Goal: Task Accomplishment & Management: Use online tool/utility

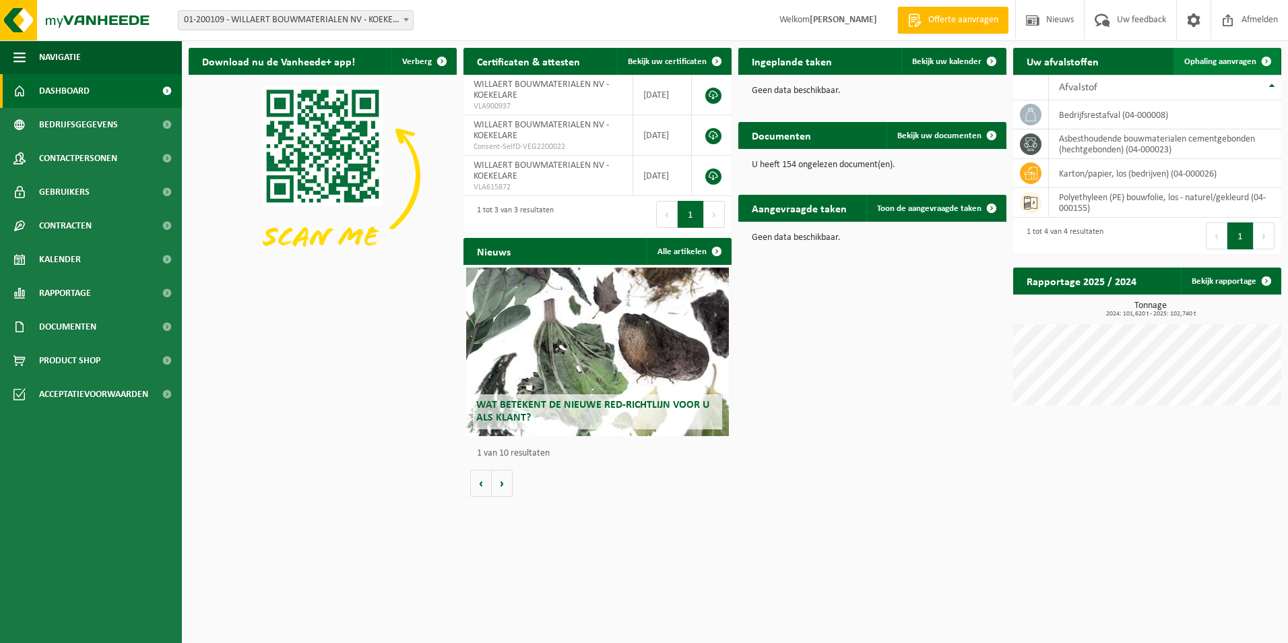
click at [1241, 63] on span "Ophaling aanvragen" at bounding box center [1220, 61] width 72 height 9
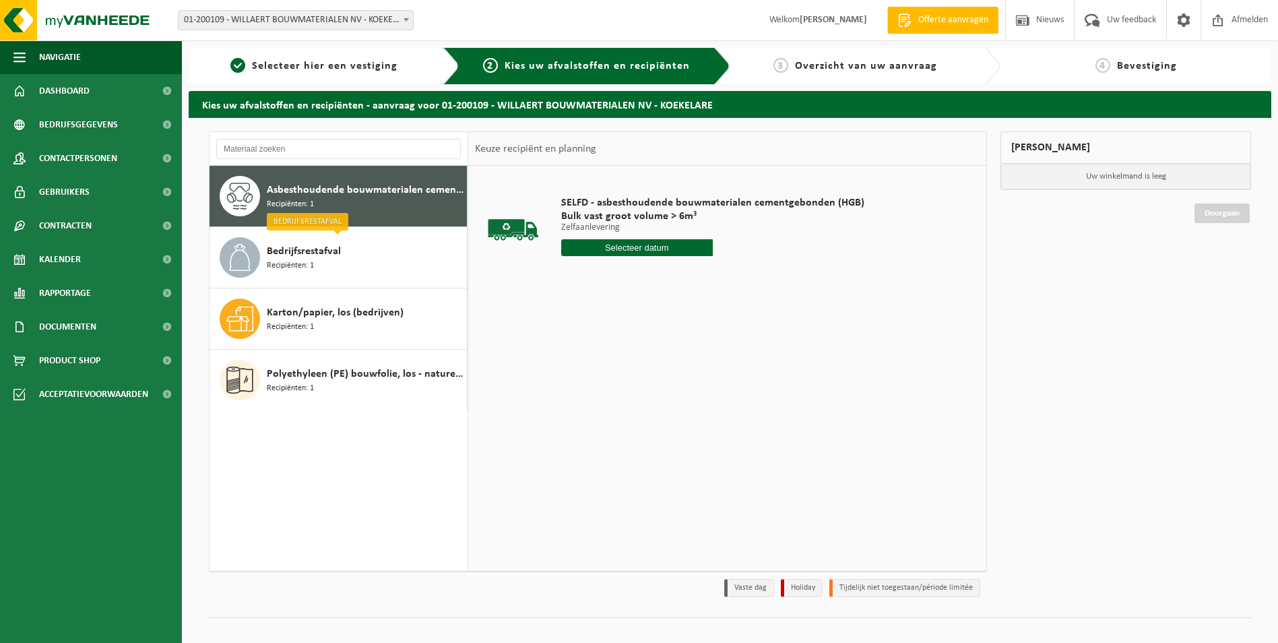
click at [645, 241] on input "text" at bounding box center [637, 247] width 152 height 17
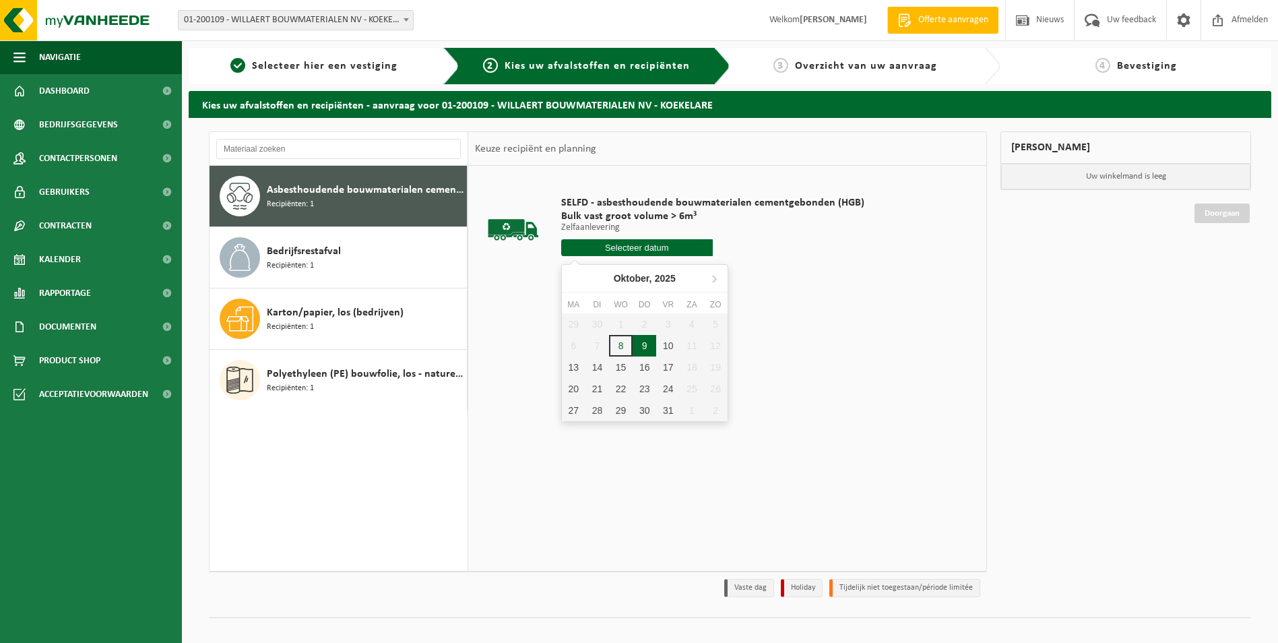
click at [641, 350] on div "9" at bounding box center [644, 346] width 24 height 22
type input "Van 2025-10-09"
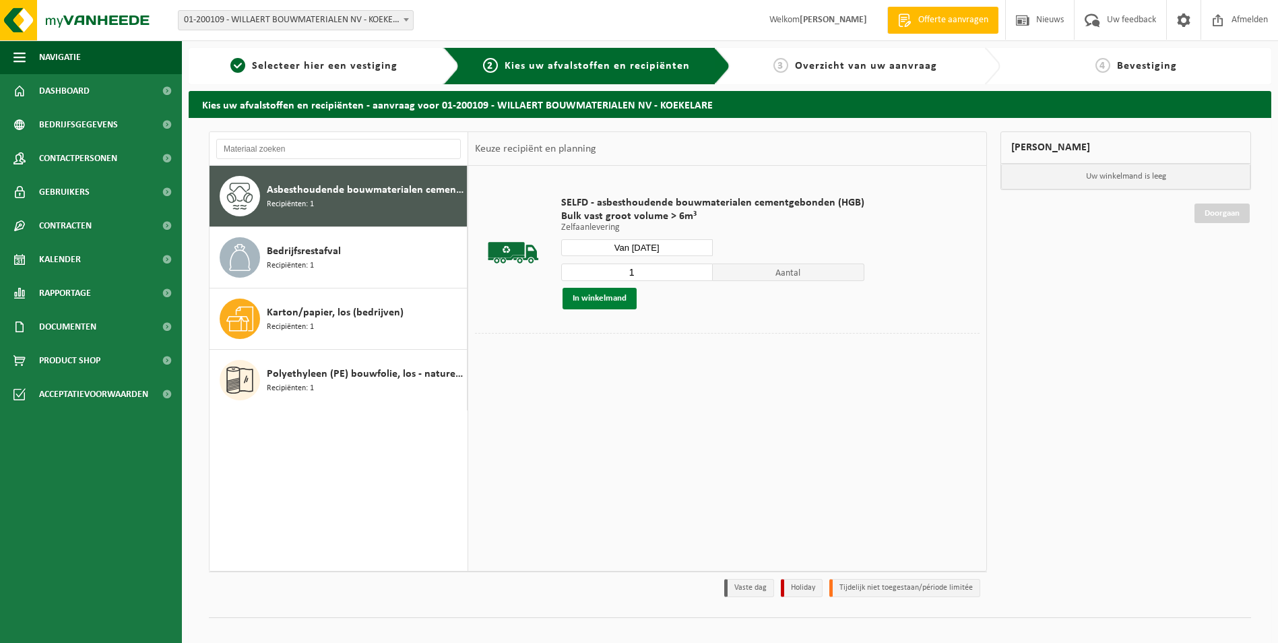
click at [597, 301] on button "In winkelmand" at bounding box center [599, 299] width 74 height 22
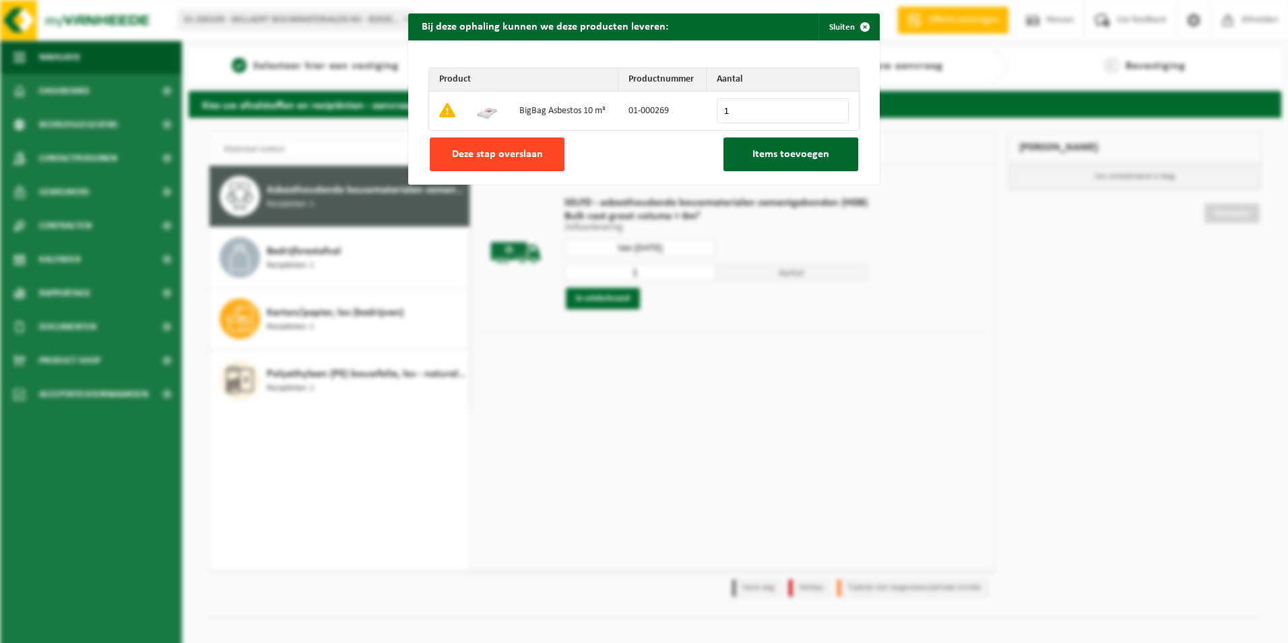
click at [482, 155] on span "Deze stap overslaan" at bounding box center [497, 154] width 91 height 11
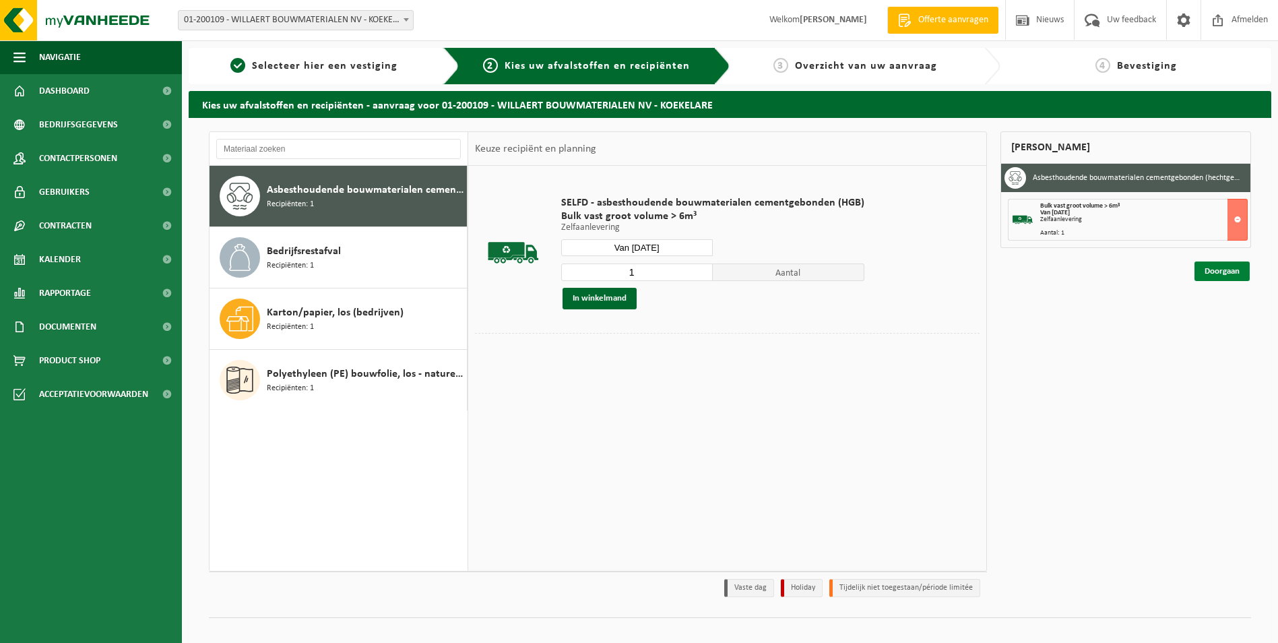
click at [1207, 272] on link "Doorgaan" at bounding box center [1221, 271] width 55 height 20
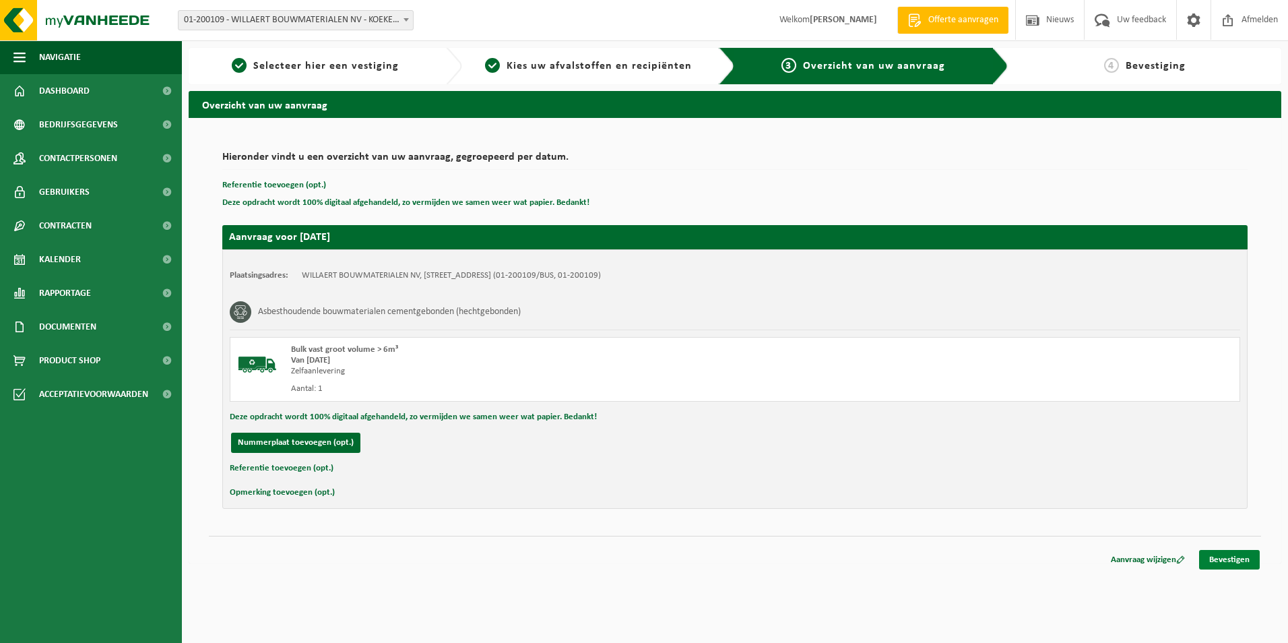
click at [1247, 558] on link "Bevestigen" at bounding box center [1229, 560] width 61 height 20
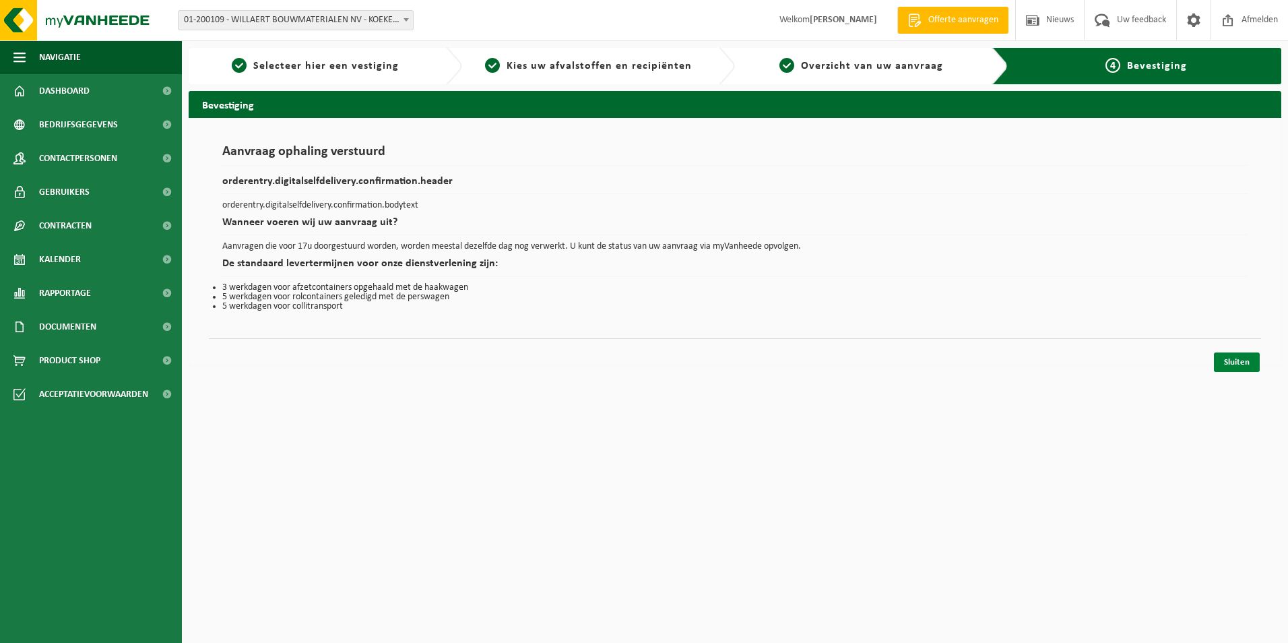
click at [1245, 358] on link "Sluiten" at bounding box center [1237, 362] width 46 height 20
